Goal: Communication & Community: Ask a question

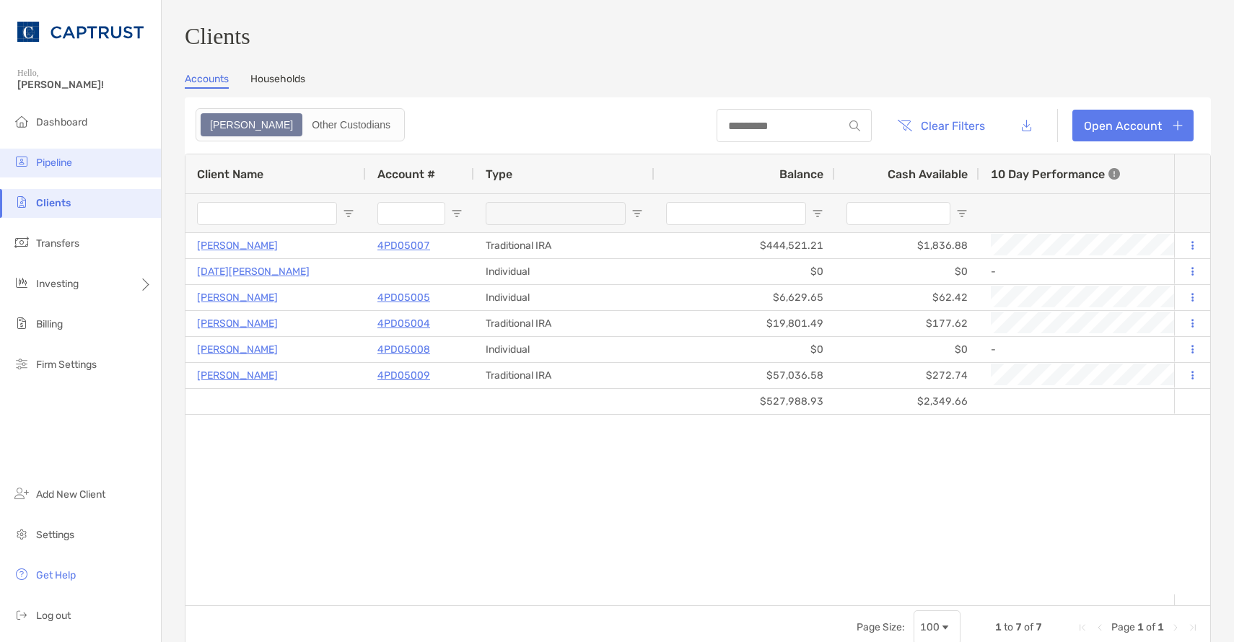
drag, startPoint x: 75, startPoint y: 155, endPoint x: 79, endPoint y: 149, distance: 7.4
click at [75, 151] on li "Pipeline" at bounding box center [80, 163] width 161 height 29
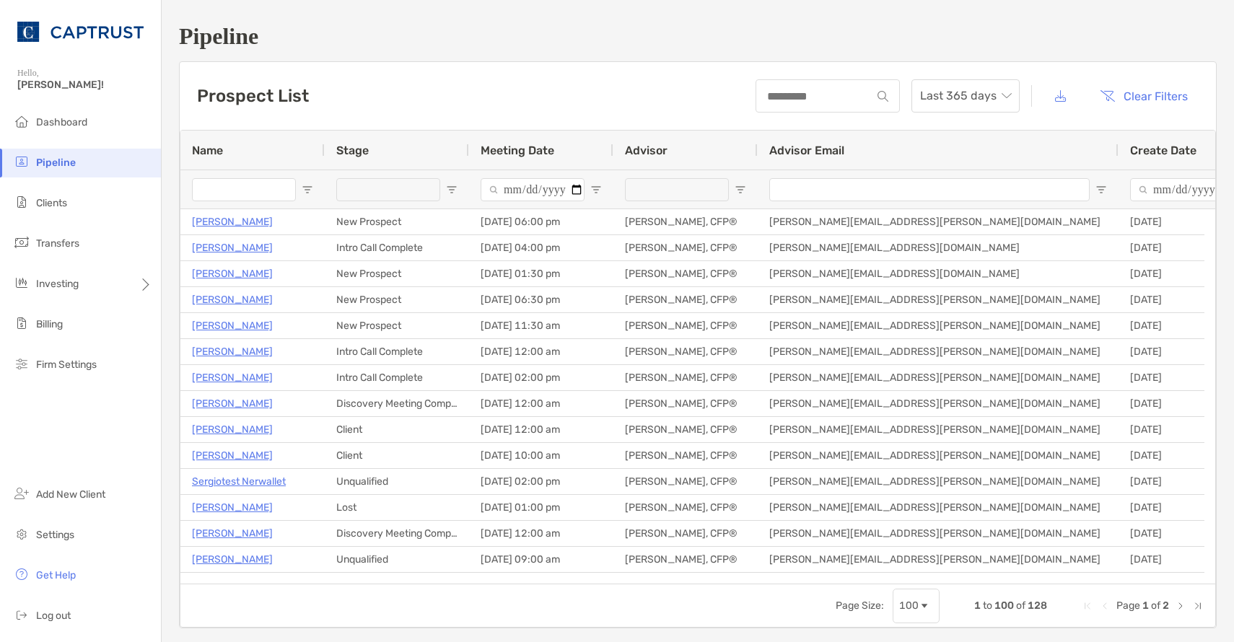
drag, startPoint x: 223, startPoint y: 198, endPoint x: 216, endPoint y: 167, distance: 31.7
click at [223, 194] on input "Name Filter Input" at bounding box center [244, 189] width 104 height 23
type input "*******"
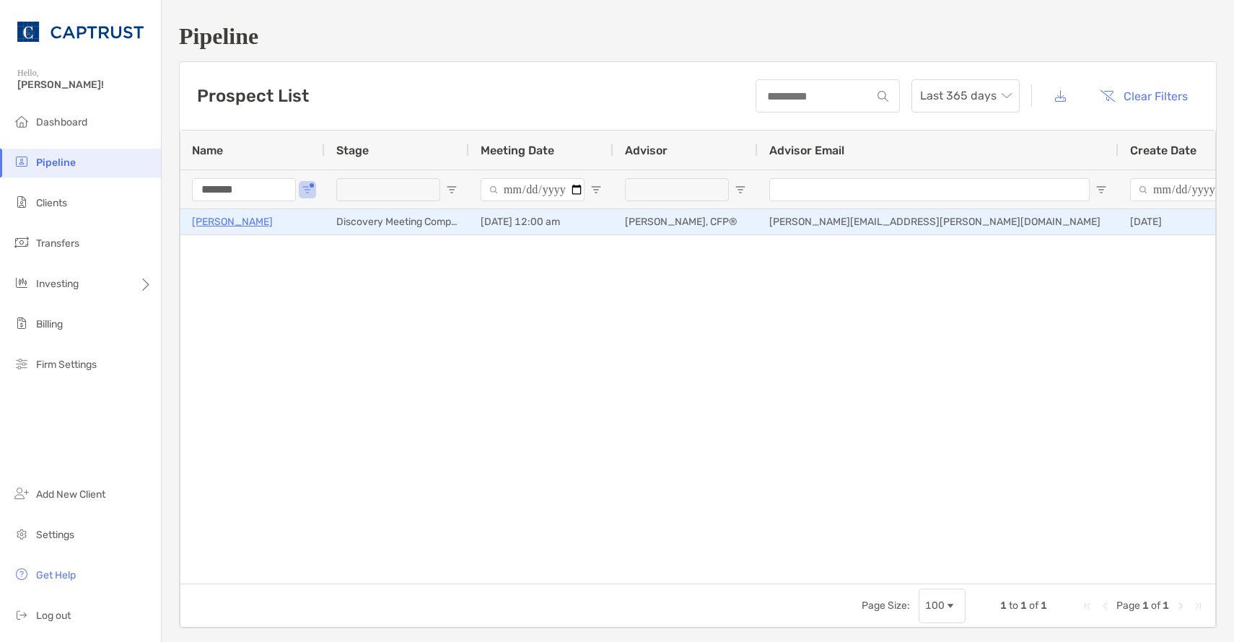
click at [240, 218] on p "[PERSON_NAME]" at bounding box center [232, 222] width 81 height 18
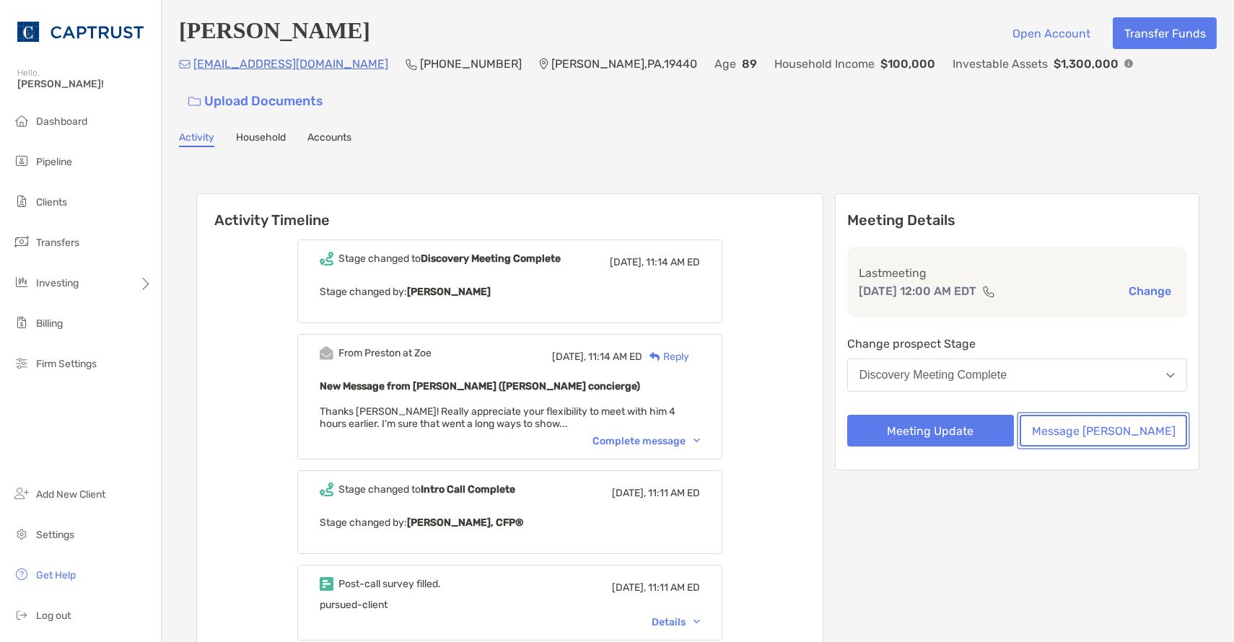
click at [1074, 415] on button "Message [PERSON_NAME]" at bounding box center [1102, 431] width 167 height 32
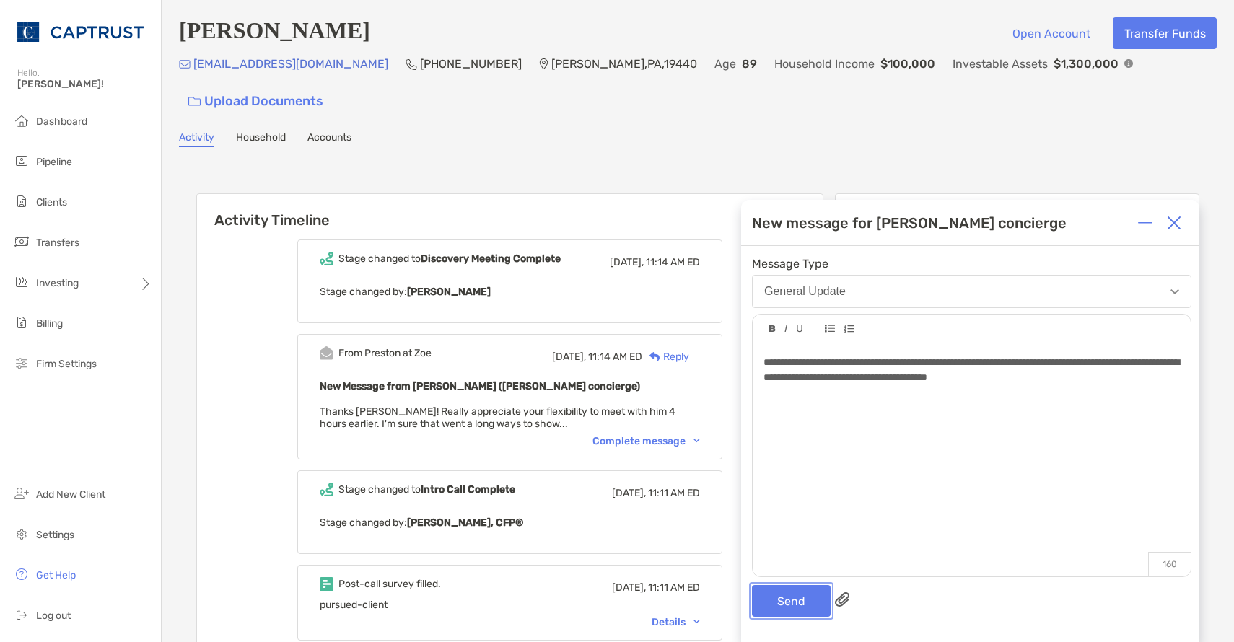
click at [811, 591] on button "Send" at bounding box center [791, 601] width 79 height 32
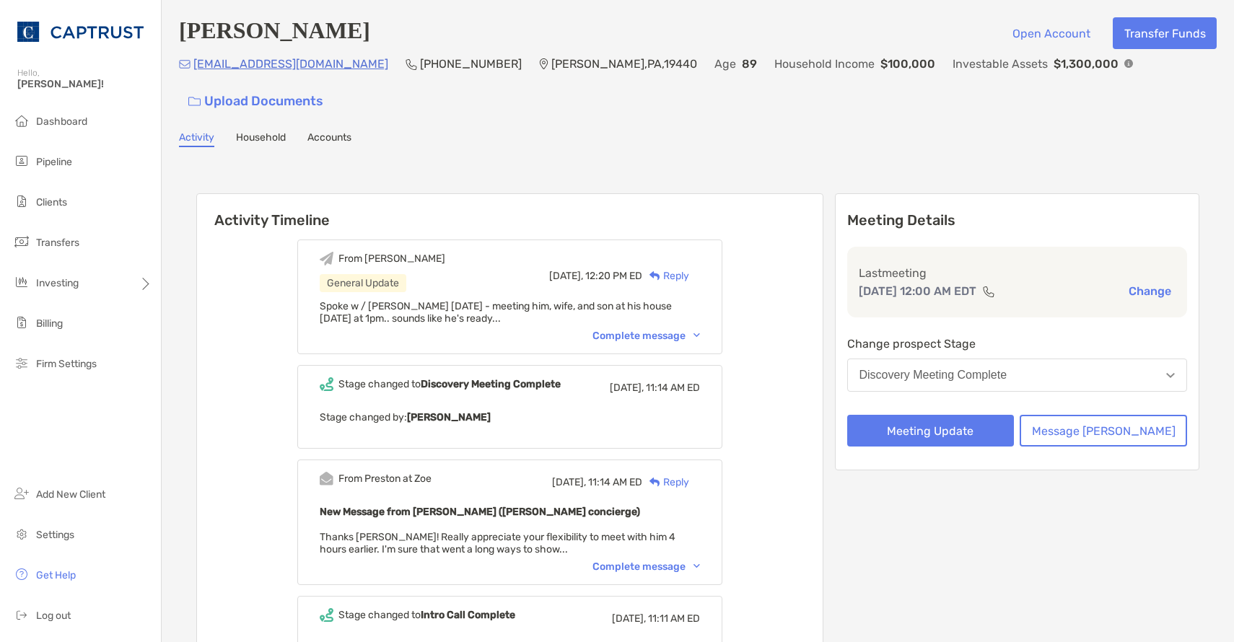
click at [576, 194] on h6 "Activity Timeline" at bounding box center [510, 211] width 626 height 35
